Goal: Task Accomplishment & Management: Use online tool/utility

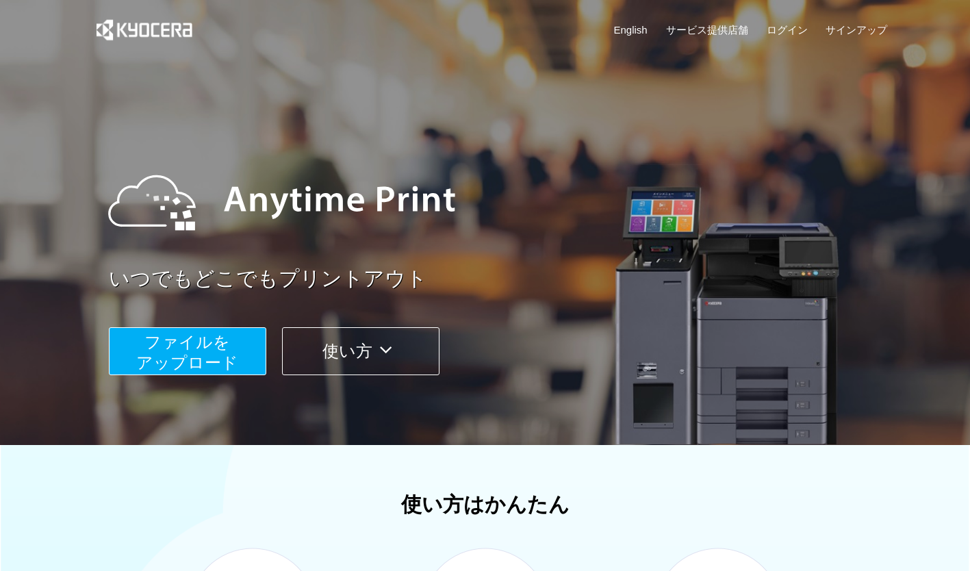
click at [177, 361] on span "ファイルを ​​アップロード" at bounding box center [187, 352] width 102 height 39
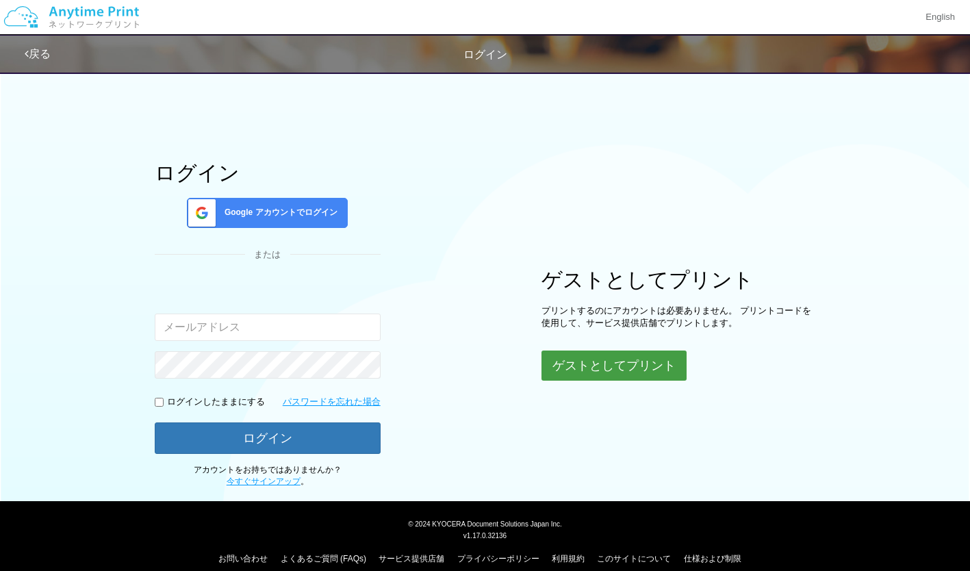
click at [589, 365] on button "ゲストとしてプリント" at bounding box center [614, 366] width 145 height 30
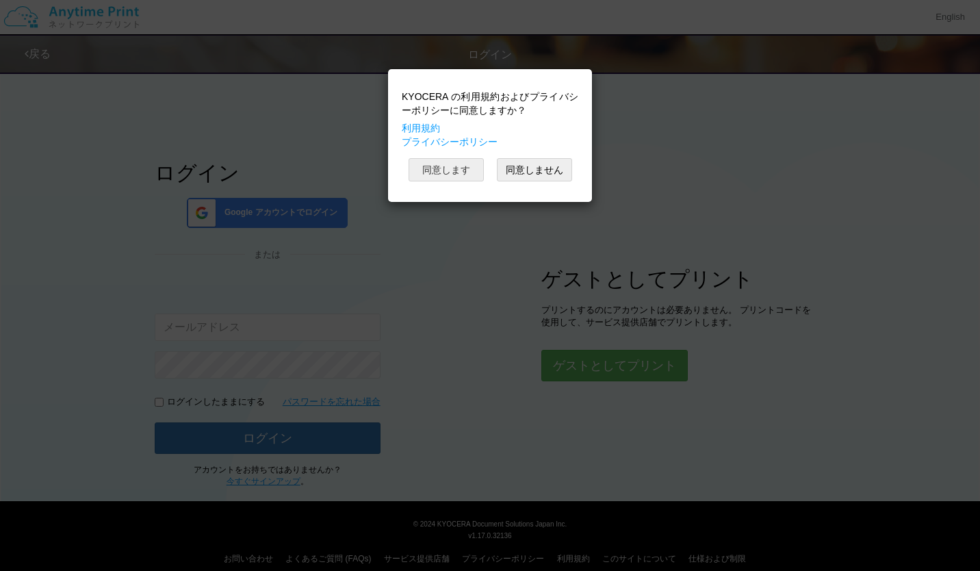
click at [458, 170] on button "同意します" at bounding box center [446, 169] width 75 height 23
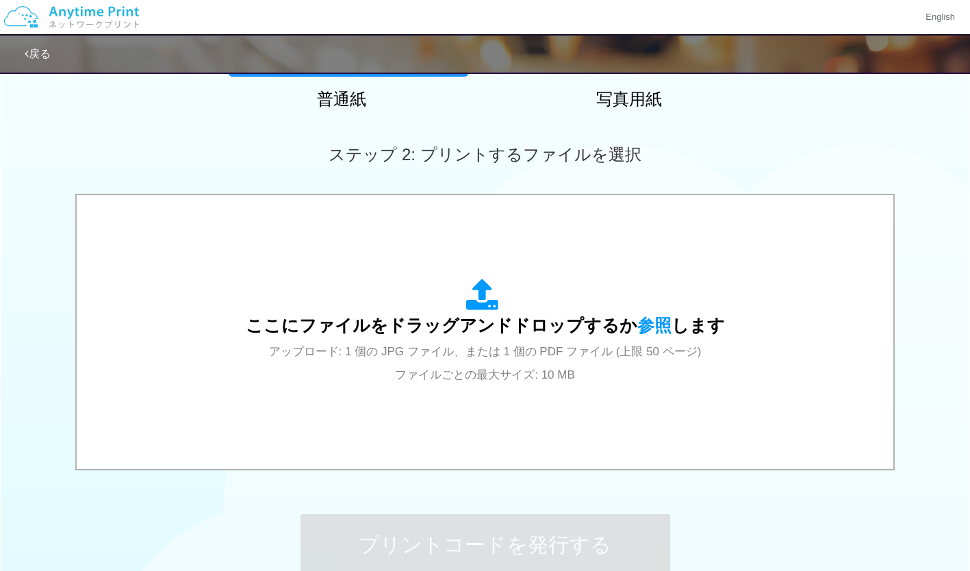
scroll to position [327, 0]
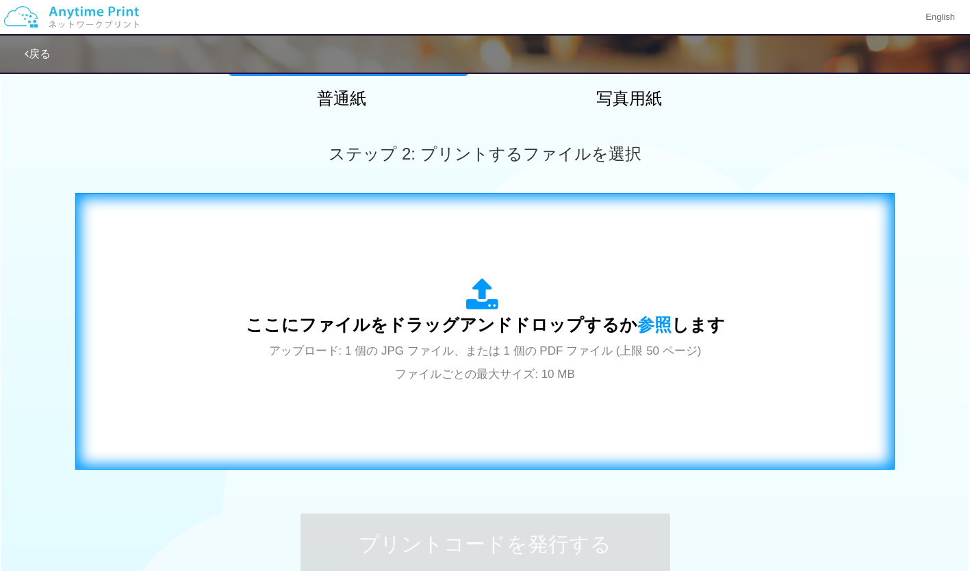
click at [719, 277] on div "ここにファイルをドラッグアンドドロップするか 参照 します アップロード: 1 個の JPG ファイル、または 1 個の PDF ファイル (上限 50 ペー…" at bounding box center [485, 331] width 791 height 248
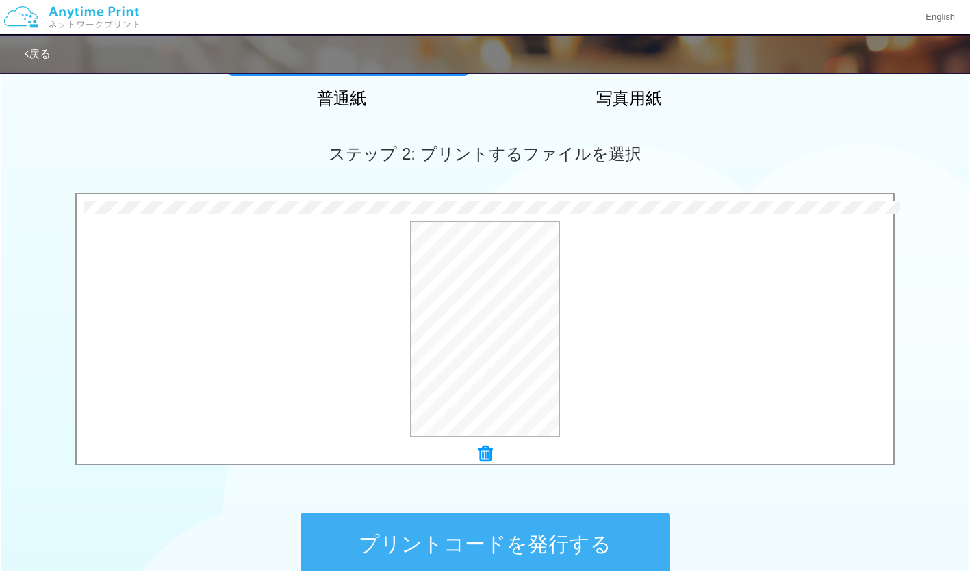
click at [607, 534] on button "プリントコードを発行する" at bounding box center [486, 544] width 370 height 62
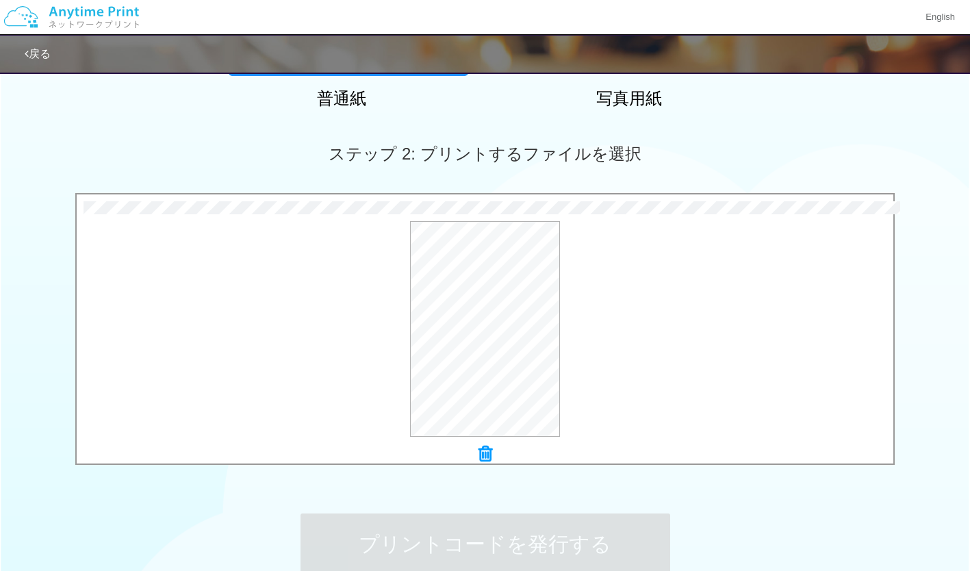
scroll to position [0, 0]
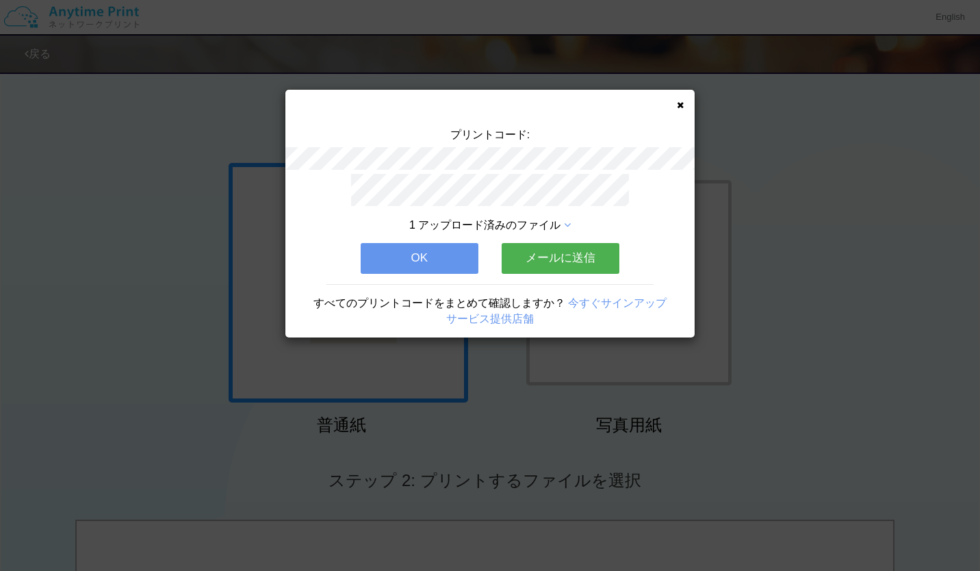
click at [401, 264] on button "OK" at bounding box center [420, 258] width 118 height 30
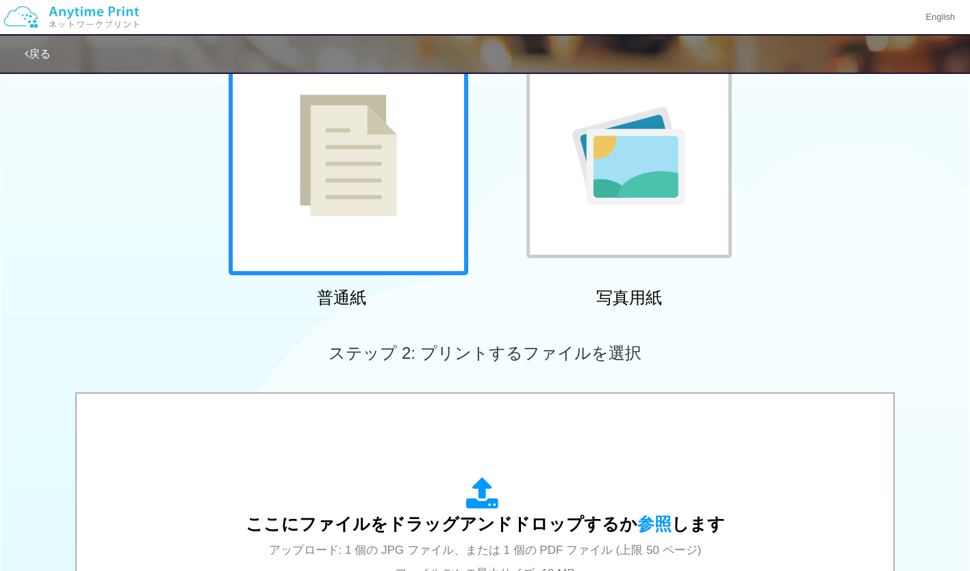
scroll to position [333, 0]
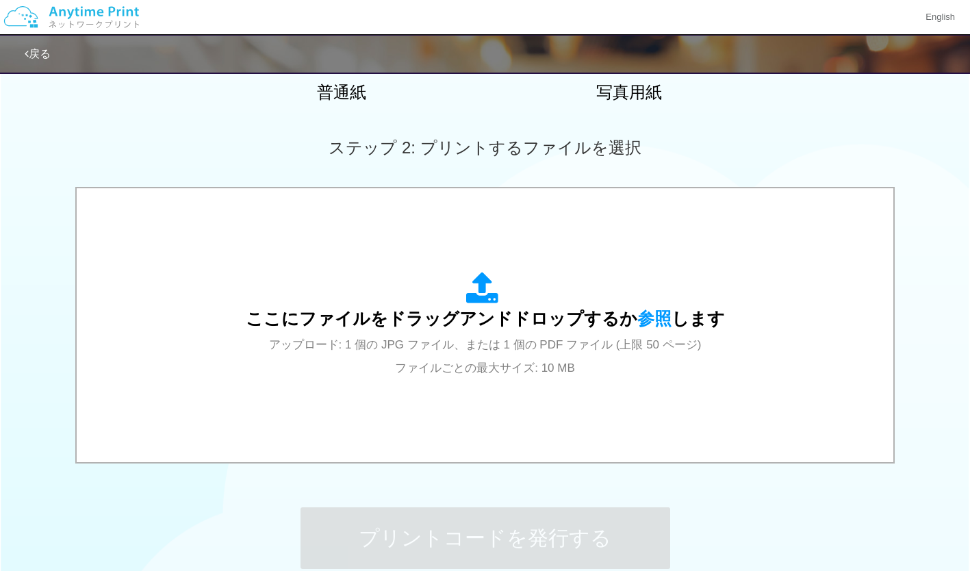
click at [633, 347] on span "アップロード: 1 個の JPG ファイル、または 1 個の PDF ファイル (上限 50 ページ) ファイルごとの最大サイズ: 10 MB" at bounding box center [485, 356] width 433 height 36
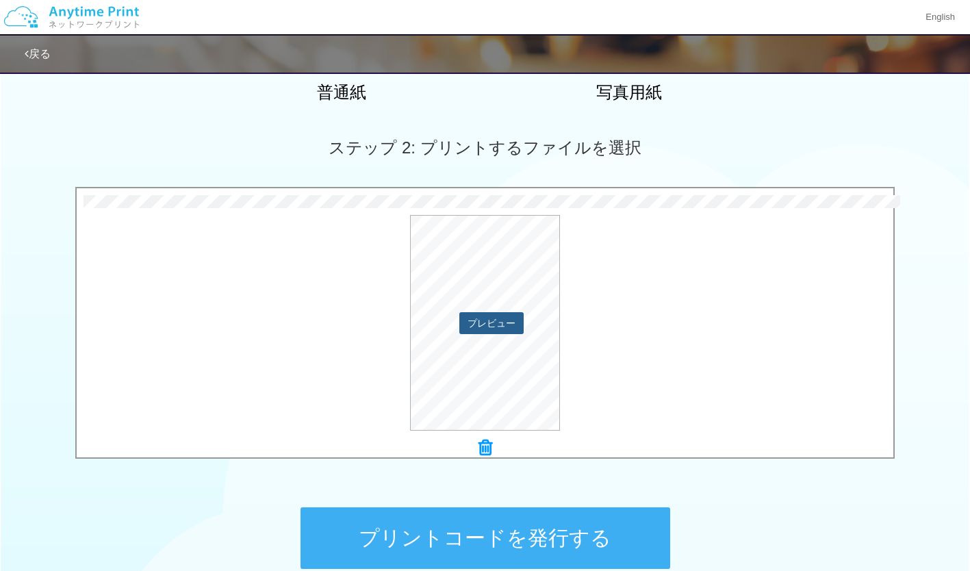
click at [501, 316] on button "プレビュー" at bounding box center [491, 323] width 64 height 22
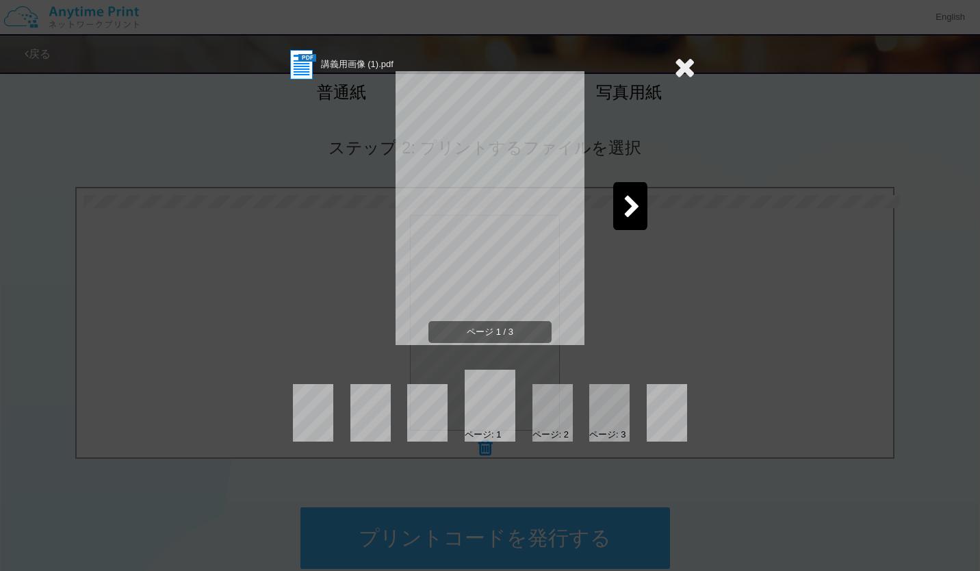
click at [680, 66] on icon at bounding box center [684, 66] width 21 height 27
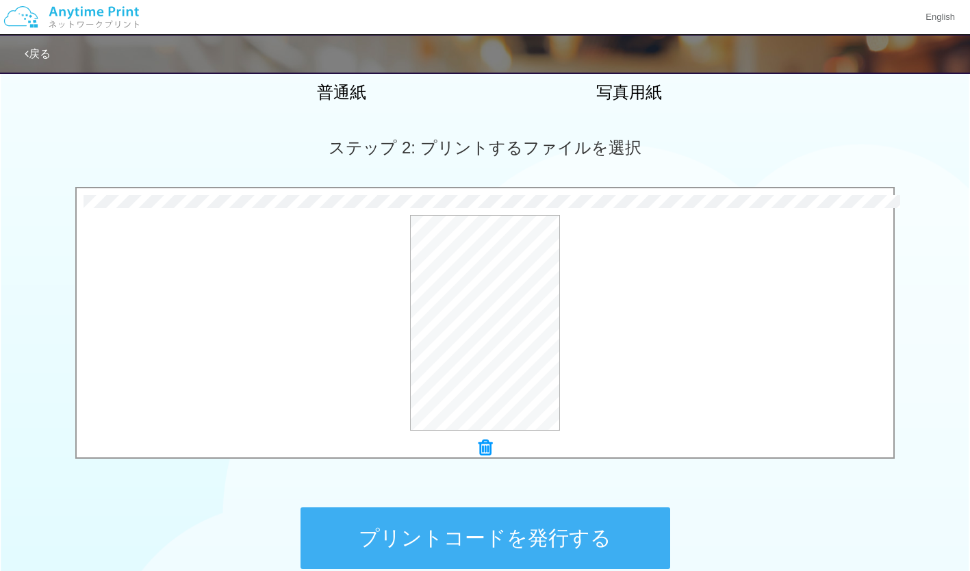
click at [547, 542] on button "プリントコードを発行する" at bounding box center [486, 538] width 370 height 62
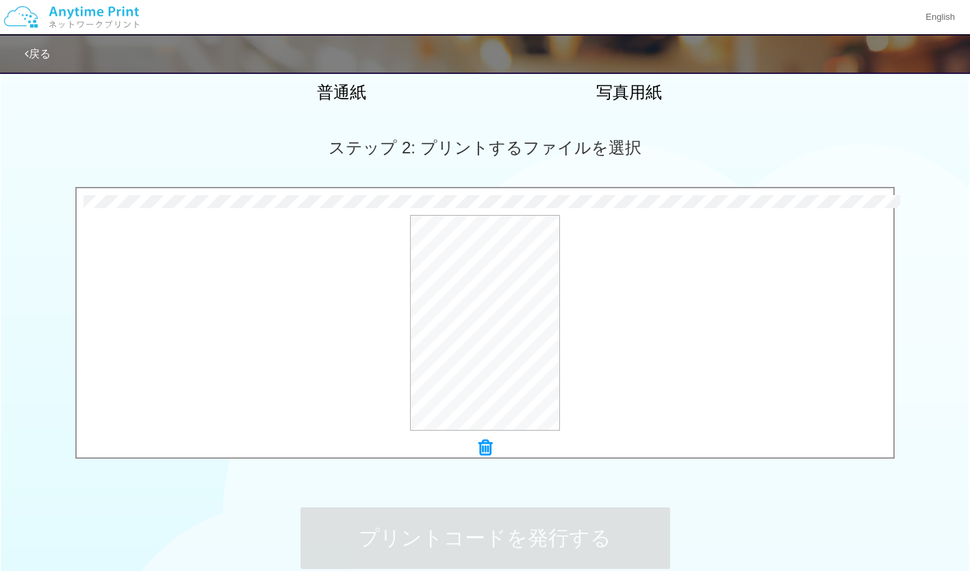
scroll to position [0, 0]
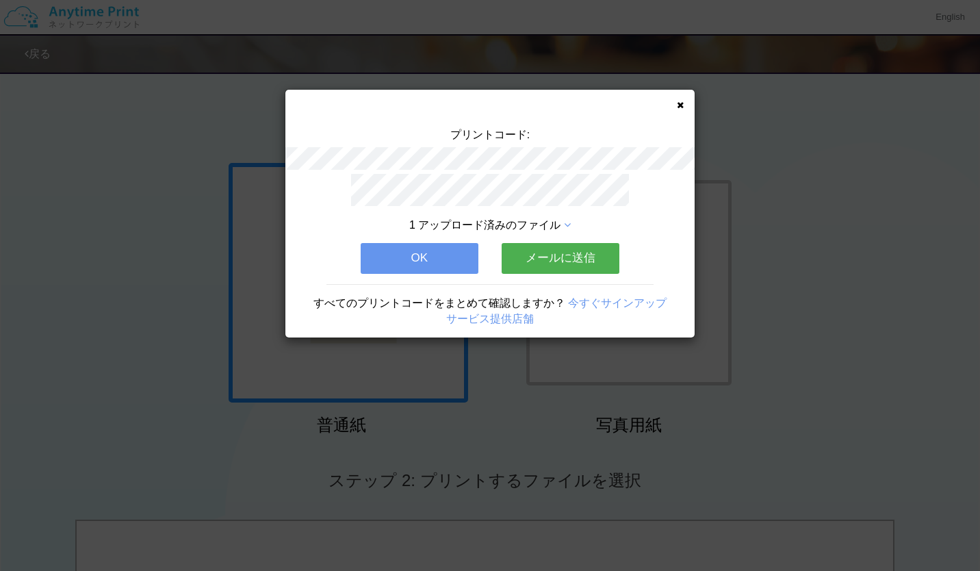
click at [426, 258] on button "OK" at bounding box center [420, 258] width 118 height 30
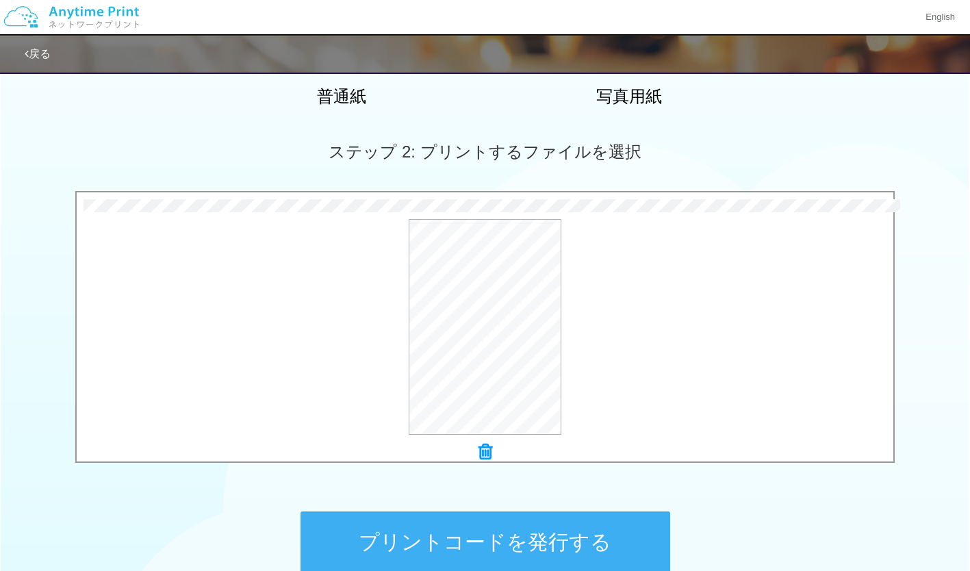
scroll to position [343, 0]
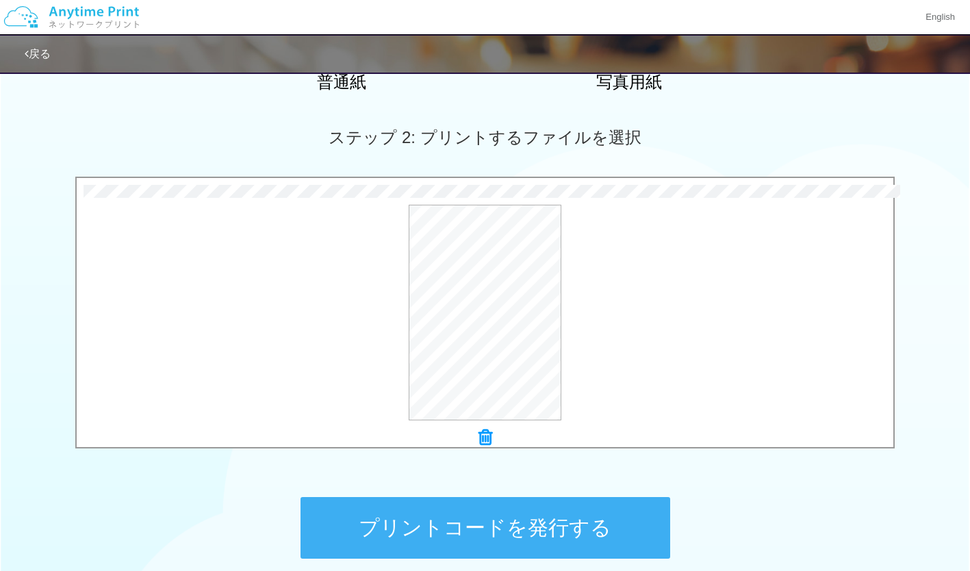
click at [511, 527] on button "プリントコードを発行する" at bounding box center [486, 528] width 370 height 62
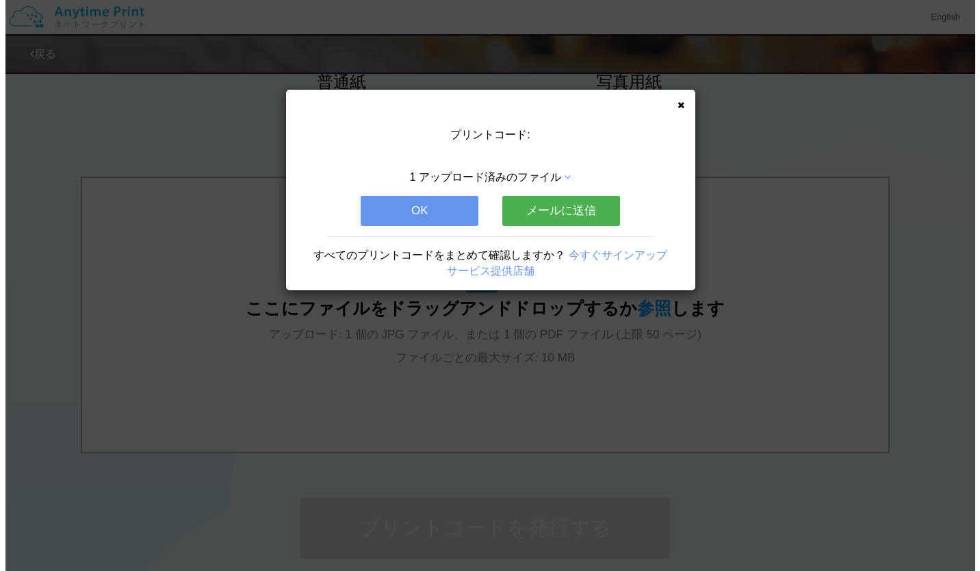
scroll to position [0, 0]
